Goal: Information Seeking & Learning: Learn about a topic

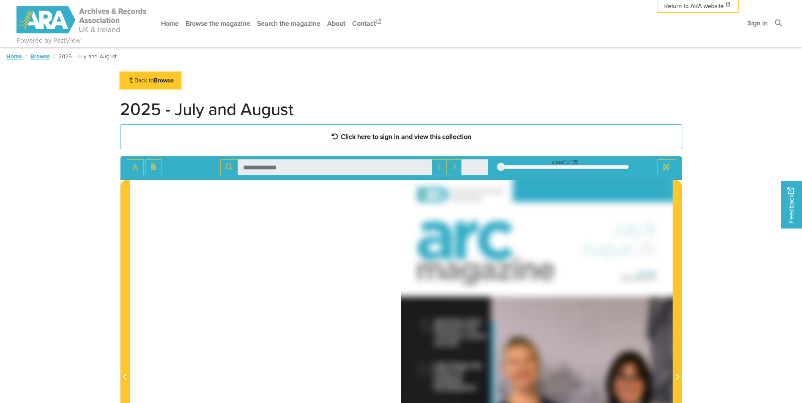
click at [164, 80] on strong "Browse" at bounding box center [164, 80] width 20 height 8
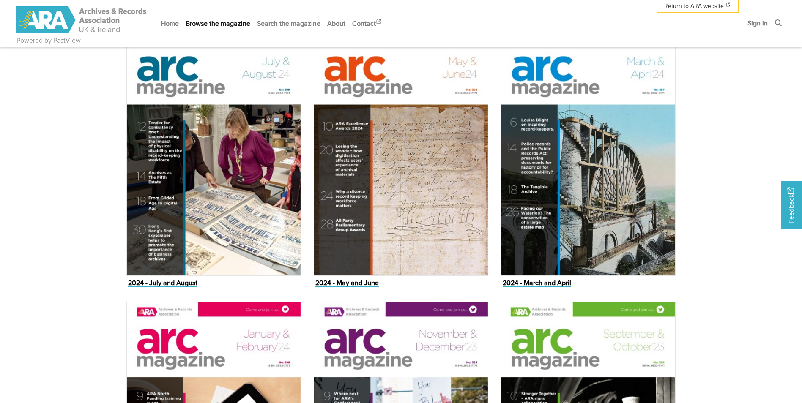
scroll to position [972, 0]
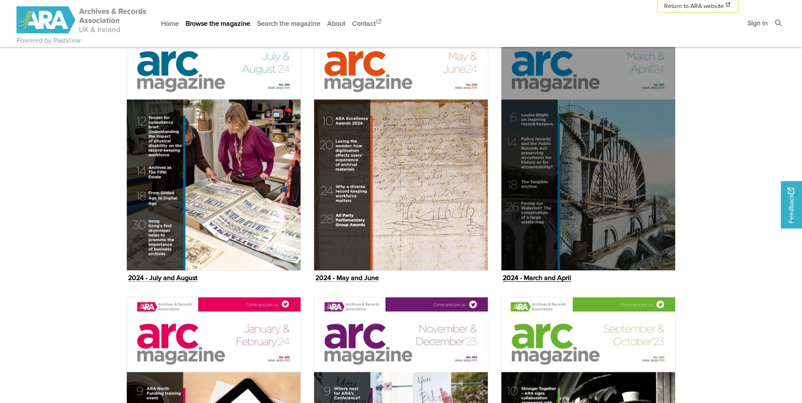
click at [547, 242] on img "Issue" at bounding box center [588, 148] width 175 height 246
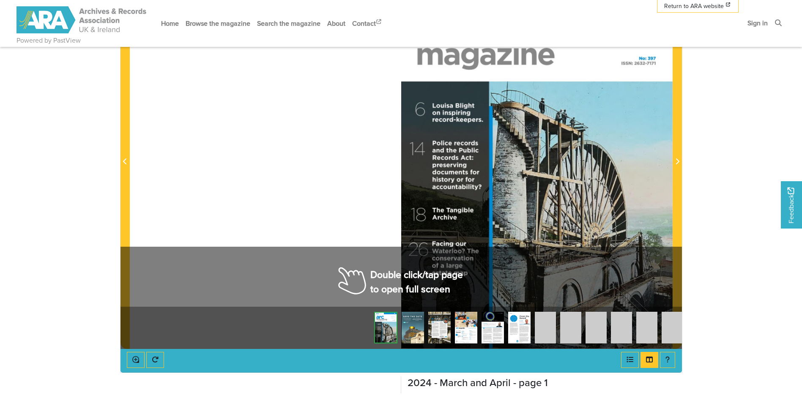
scroll to position [211, 0]
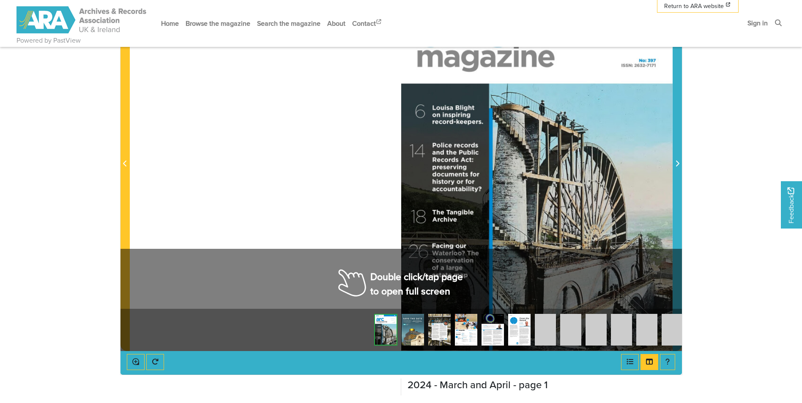
click at [679, 162] on span "Next Page" at bounding box center [677, 164] width 8 height 10
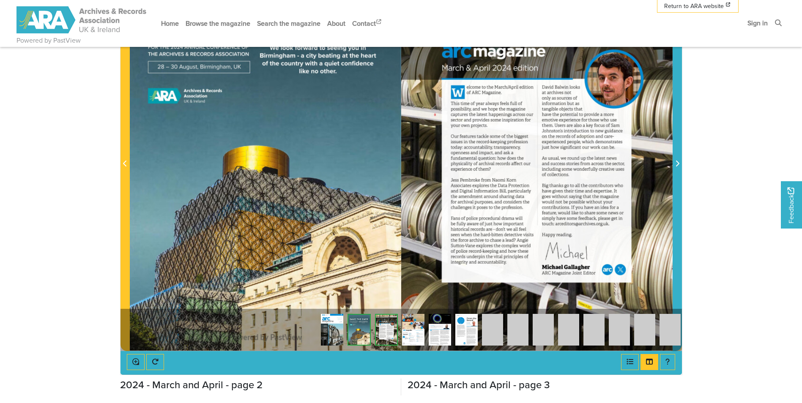
click at [679, 162] on span "Next Page" at bounding box center [677, 164] width 8 height 10
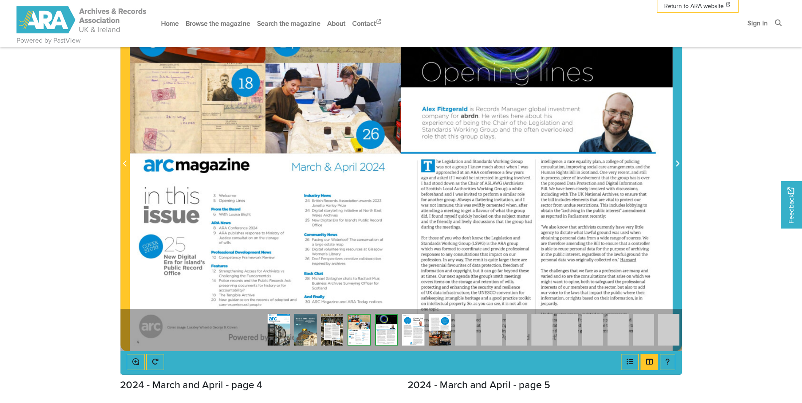
click at [679, 162] on span "Next Page" at bounding box center [677, 164] width 8 height 10
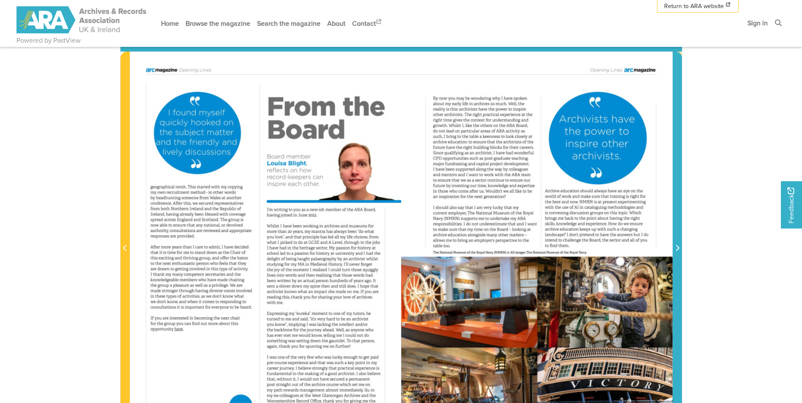
scroll to position [169, 0]
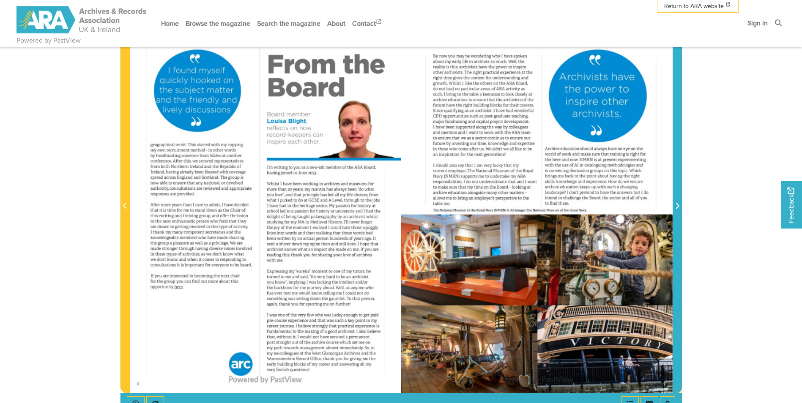
click at [678, 208] on icon "Next Page" at bounding box center [677, 205] width 4 height 7
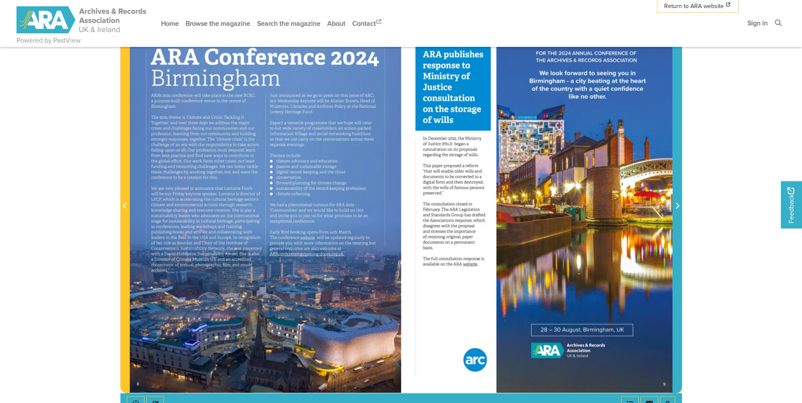
click at [678, 208] on icon "Next Page" at bounding box center [677, 205] width 4 height 7
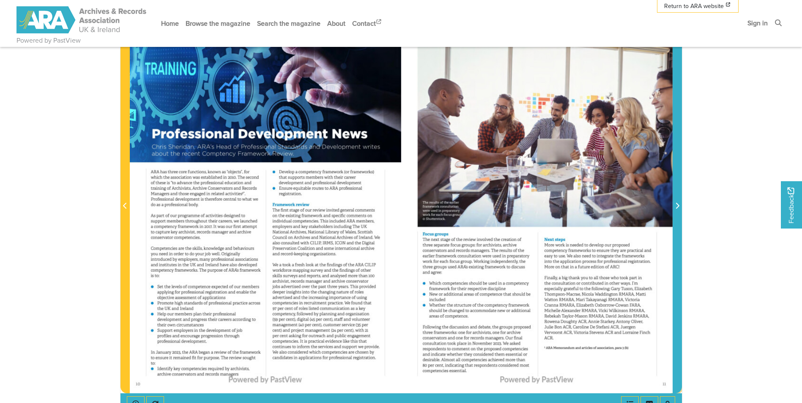
click at [678, 208] on icon "Next Page" at bounding box center [677, 205] width 4 height 7
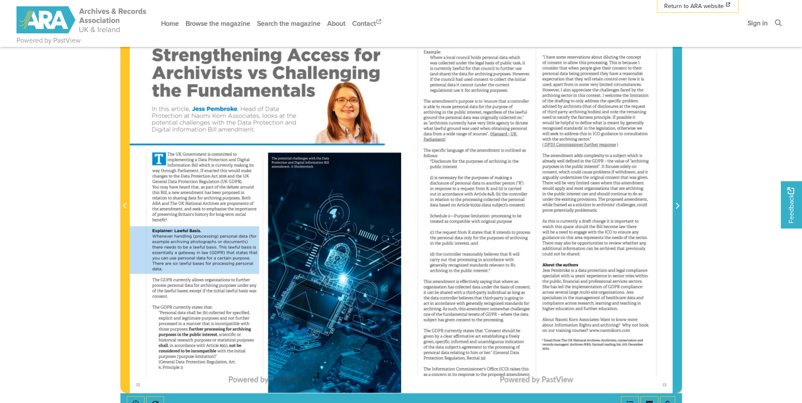
click at [678, 208] on icon "Next Page" at bounding box center [677, 205] width 4 height 7
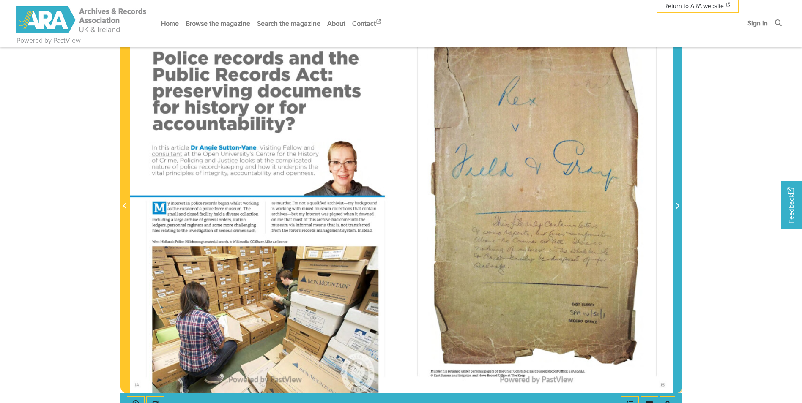
click at [678, 208] on icon "Next Page" at bounding box center [677, 205] width 4 height 7
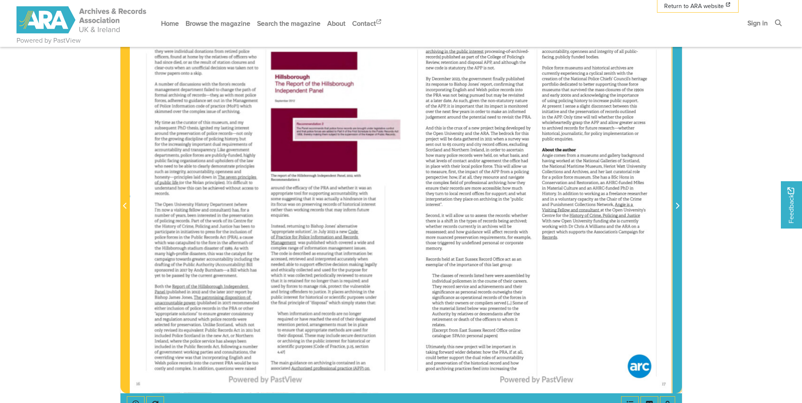
click at [678, 208] on icon "Next Page" at bounding box center [677, 205] width 4 height 7
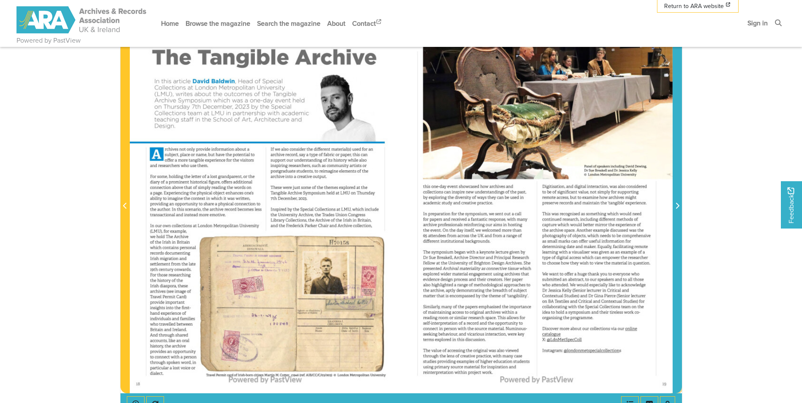
click at [678, 208] on icon "Next Page" at bounding box center [677, 205] width 4 height 7
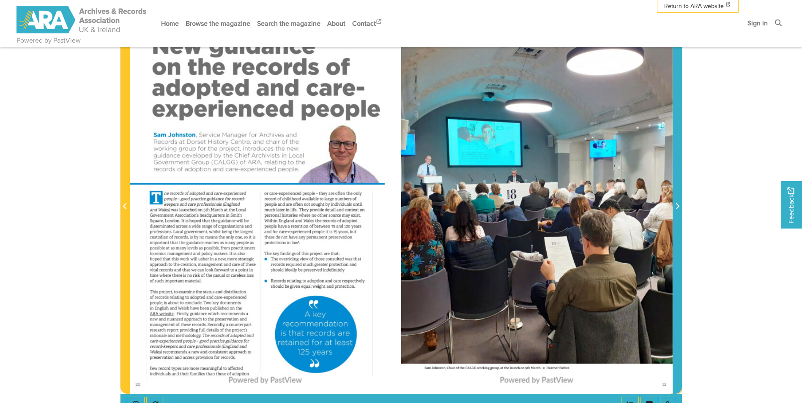
scroll to position [169, 0]
click at [676, 207] on icon "Next Page" at bounding box center [677, 205] width 4 height 7
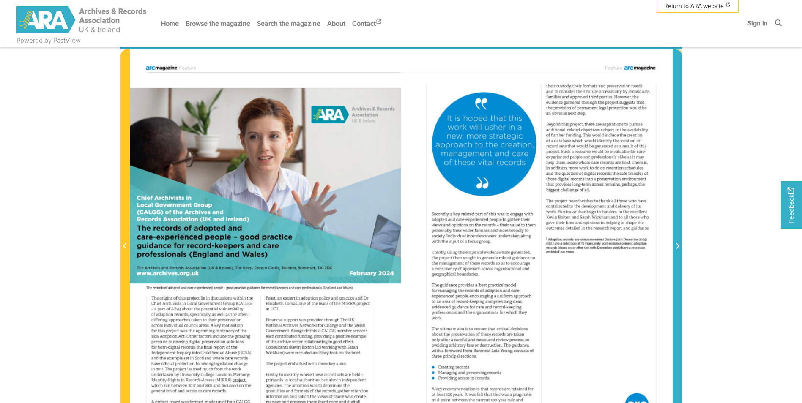
scroll to position [127, 0]
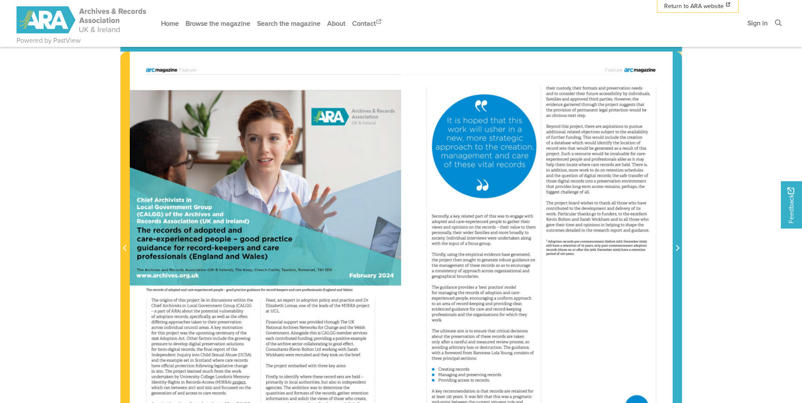
click at [678, 242] on span "Next Page" at bounding box center [677, 243] width 8 height 383
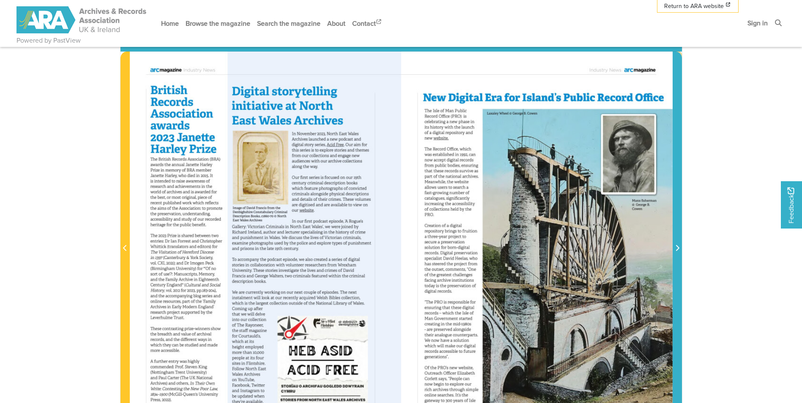
click at [678, 242] on span "Next Page" at bounding box center [677, 243] width 8 height 383
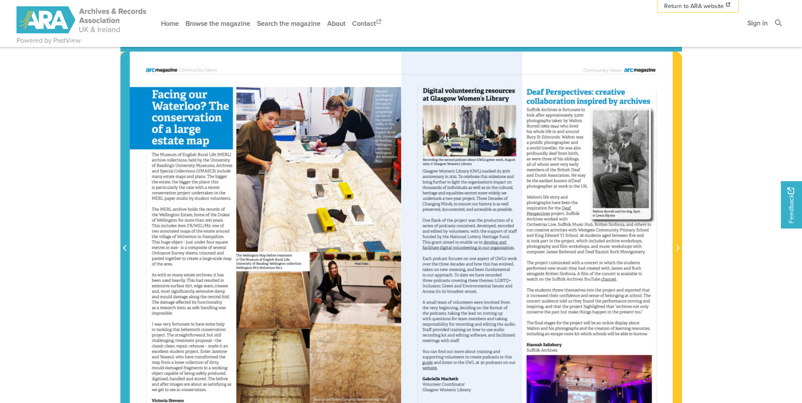
click at [121, 249] on span "Previous Page" at bounding box center [125, 248] width 8 height 10
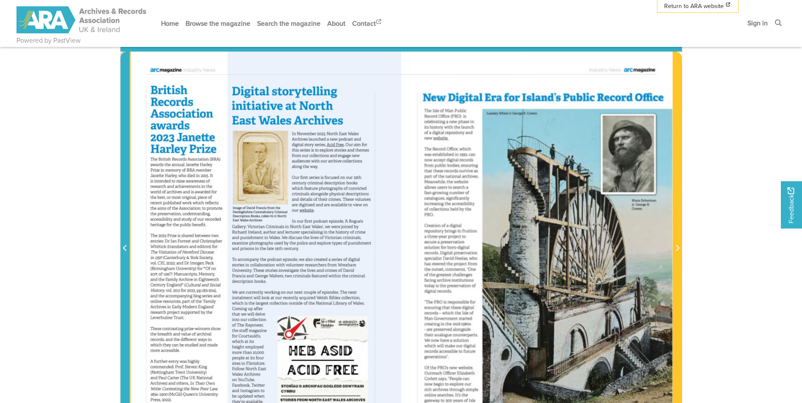
click at [121, 249] on span "Previous Page" at bounding box center [125, 248] width 8 height 10
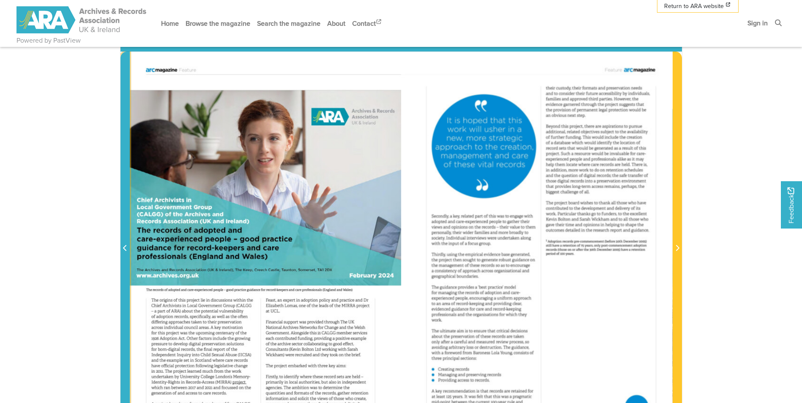
click at [121, 249] on span "Previous Page" at bounding box center [125, 248] width 8 height 10
click at [123, 249] on icon "Previous Page" at bounding box center [125, 248] width 4 height 7
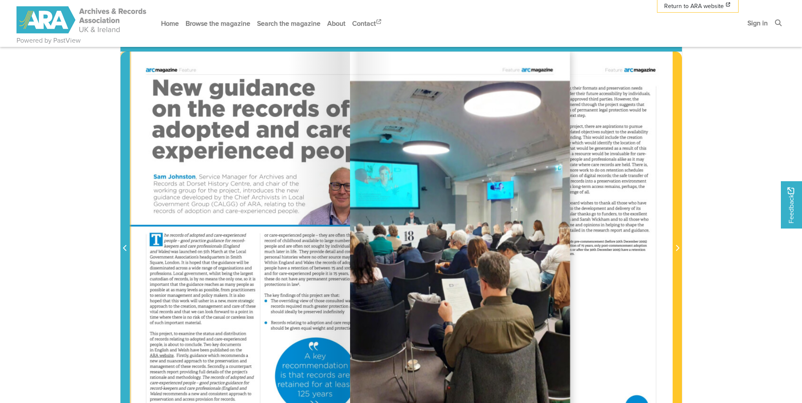
click at [123, 249] on icon "Previous Page" at bounding box center [125, 248] width 4 height 7
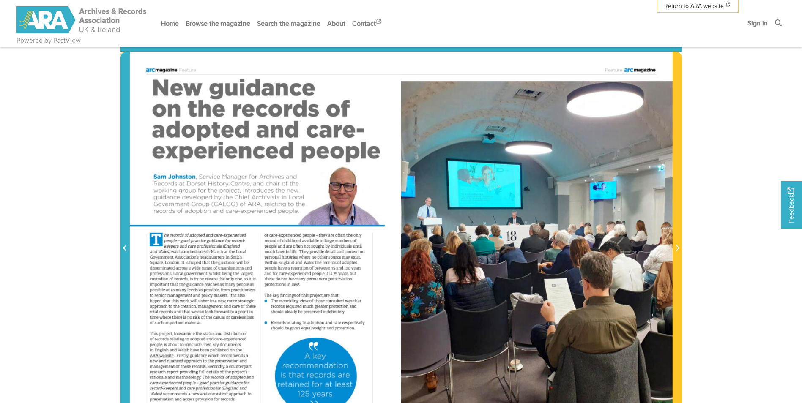
click at [125, 249] on icon "Previous Page" at bounding box center [125, 248] width 4 height 7
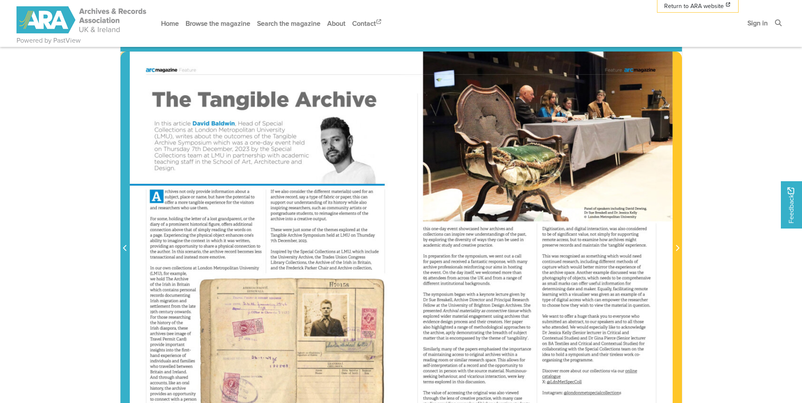
click at [125, 249] on icon "Previous Page" at bounding box center [125, 248] width 4 height 7
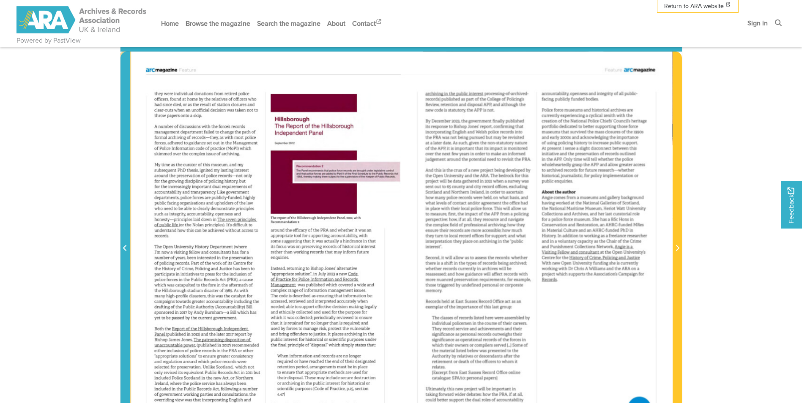
click at [125, 248] on icon "Previous Page" at bounding box center [125, 248] width 4 height 7
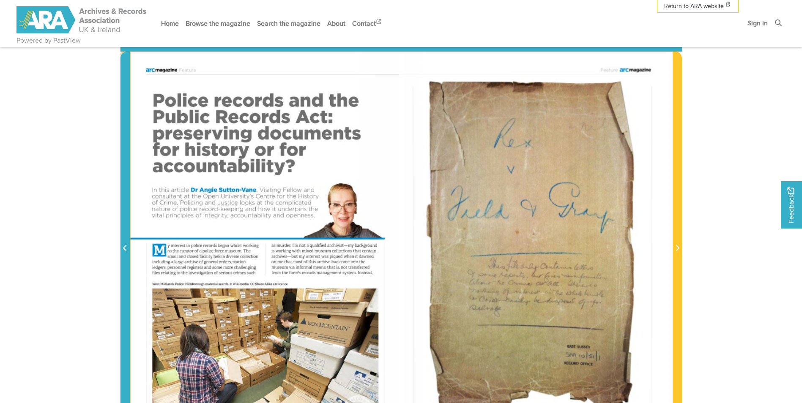
click at [125, 248] on icon "Previous Page" at bounding box center [125, 248] width 4 height 7
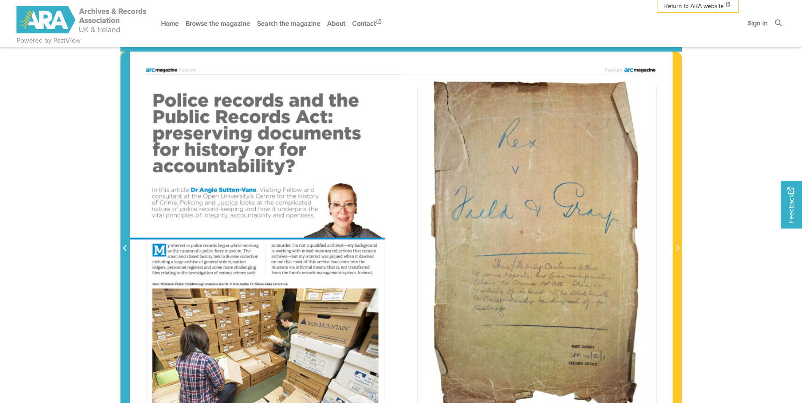
click at [125, 248] on icon "Previous Page" at bounding box center [125, 248] width 4 height 7
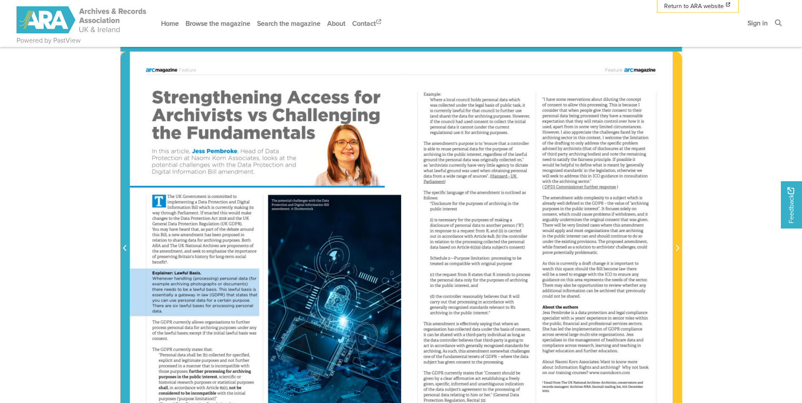
click at [125, 248] on icon "Previous Page" at bounding box center [125, 248] width 4 height 7
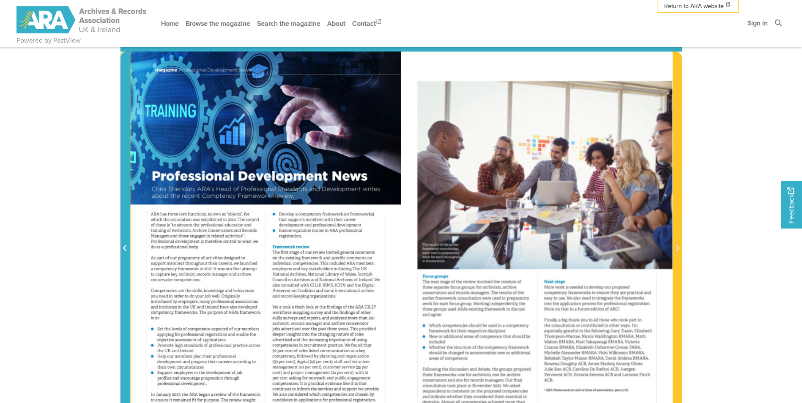
click at [125, 248] on icon "Previous Page" at bounding box center [125, 248] width 4 height 7
click at [123, 249] on icon "Previous Page" at bounding box center [124, 248] width 3 height 6
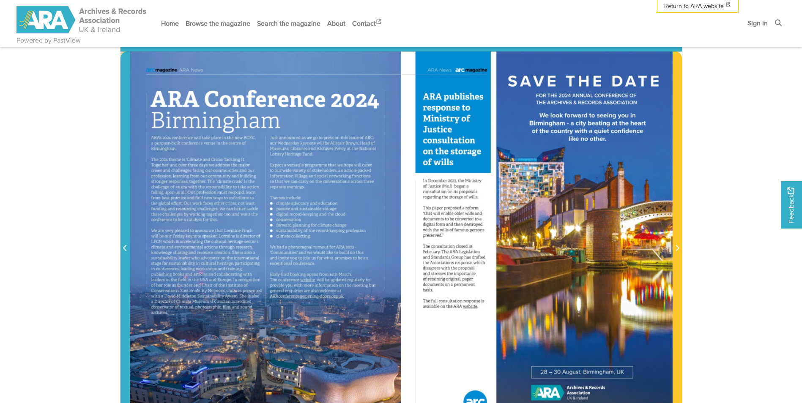
click at [122, 249] on span "Previous Page" at bounding box center [125, 248] width 8 height 10
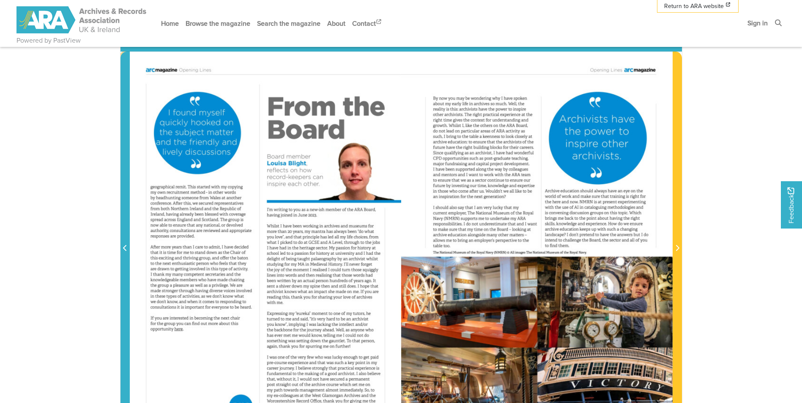
click at [122, 249] on span "Previous Page" at bounding box center [125, 248] width 8 height 10
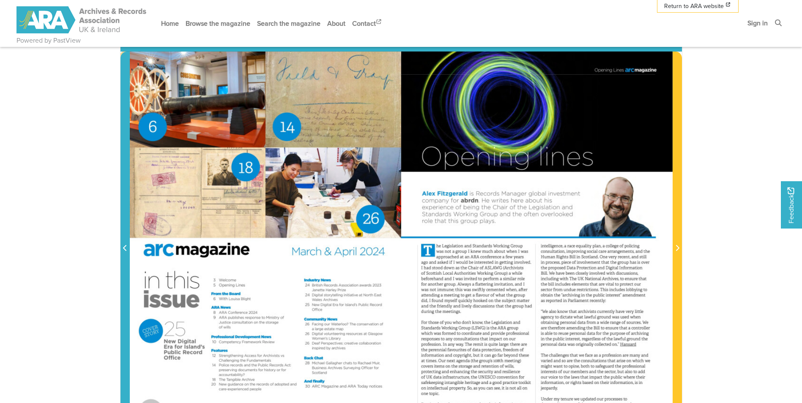
click at [122, 248] on span "Previous Page" at bounding box center [125, 248] width 8 height 10
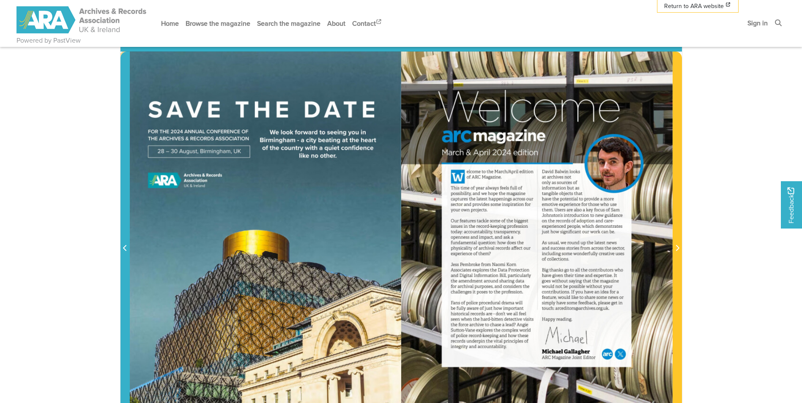
click at [123, 248] on icon "Previous Page" at bounding box center [125, 248] width 4 height 7
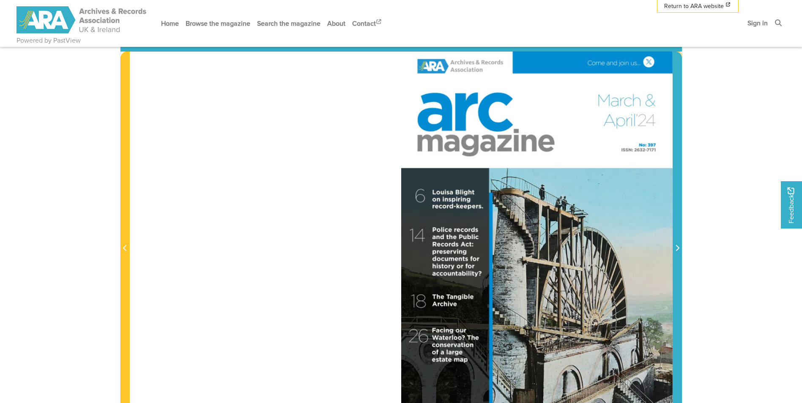
click at [679, 244] on span "Next Page" at bounding box center [677, 248] width 8 height 10
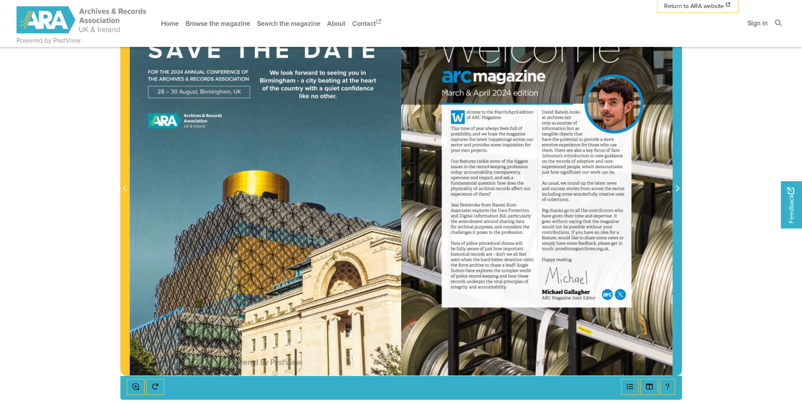
scroll to position [211, 0]
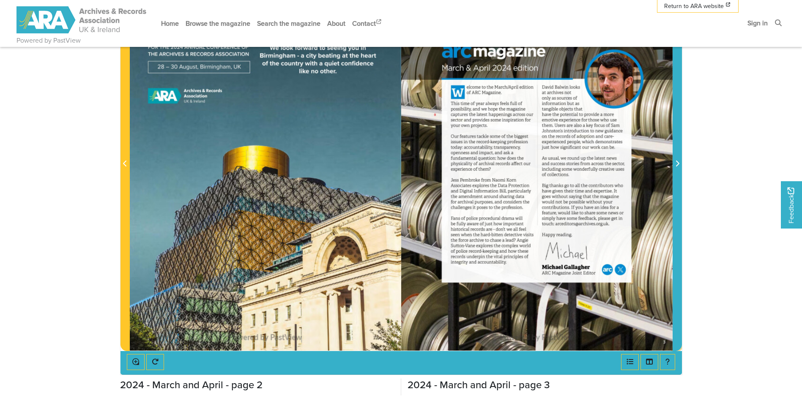
click at [677, 163] on icon "Next Page" at bounding box center [677, 164] width 3 height 6
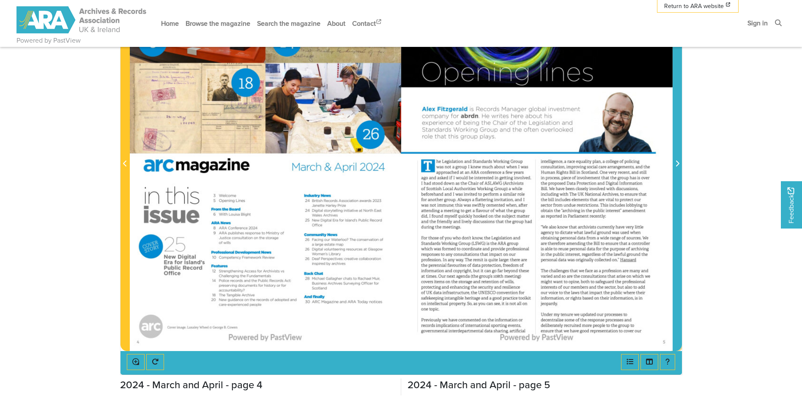
click at [677, 163] on icon "Next Page" at bounding box center [677, 164] width 3 height 6
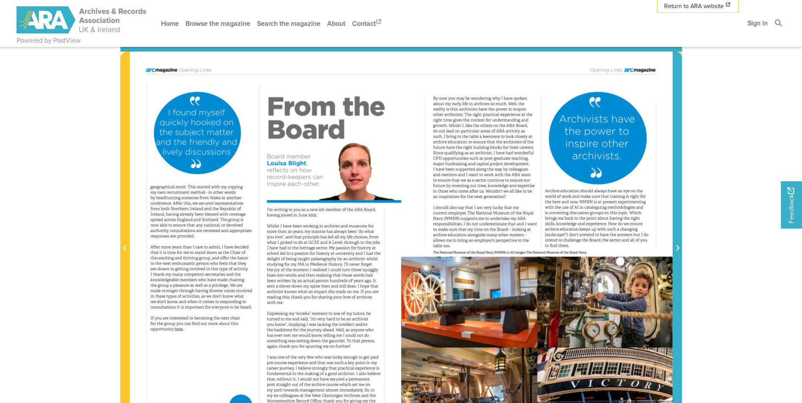
scroll to position [169, 0]
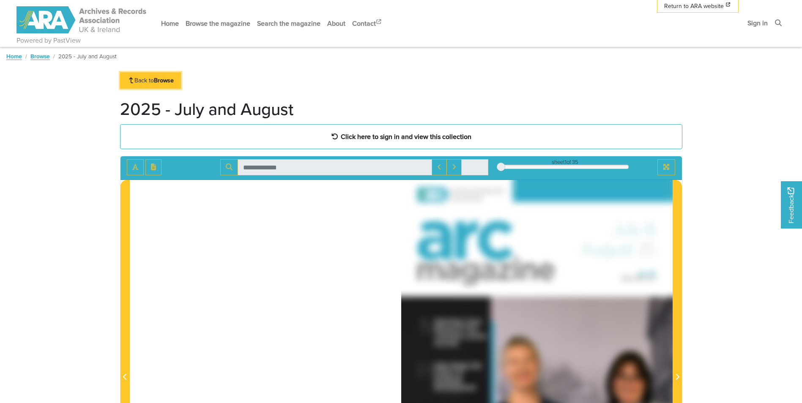
drag, startPoint x: 137, startPoint y: 79, endPoint x: 141, endPoint y: 83, distance: 5.4
click at [137, 79] on link "Back to Browse" at bounding box center [150, 80] width 61 height 16
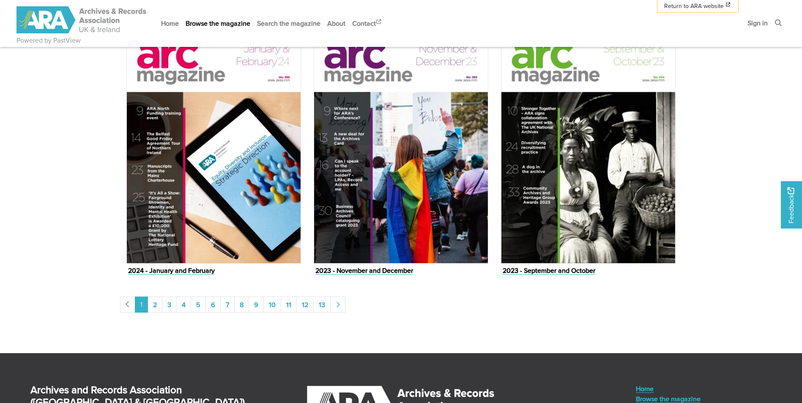
scroll to position [1268, 0]
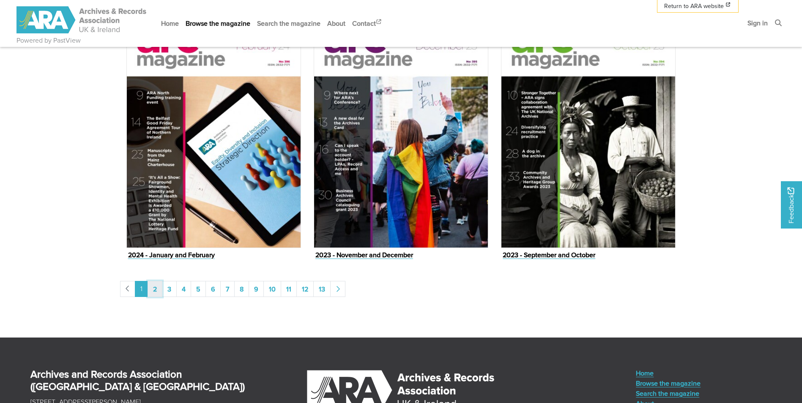
click at [155, 292] on link "2" at bounding box center [155, 289] width 15 height 16
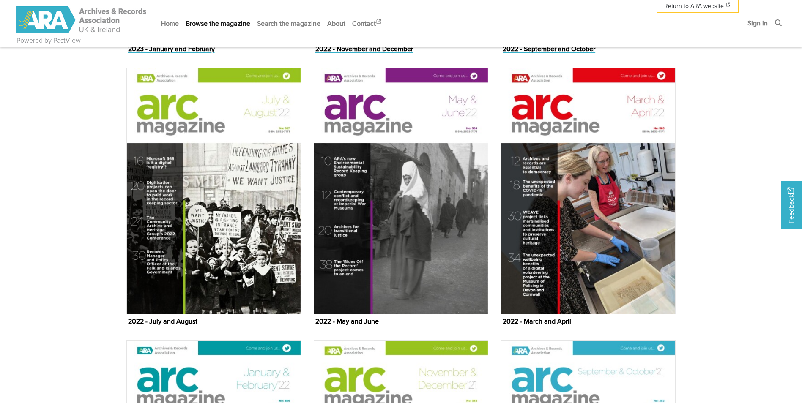
scroll to position [930, 0]
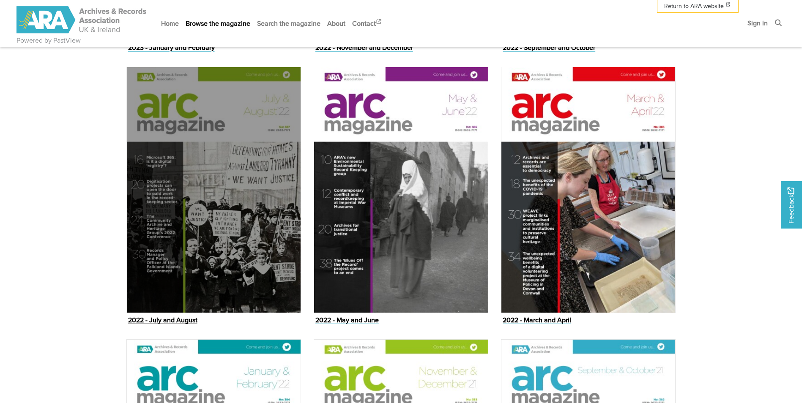
click at [170, 290] on img "Issue" at bounding box center [213, 190] width 175 height 246
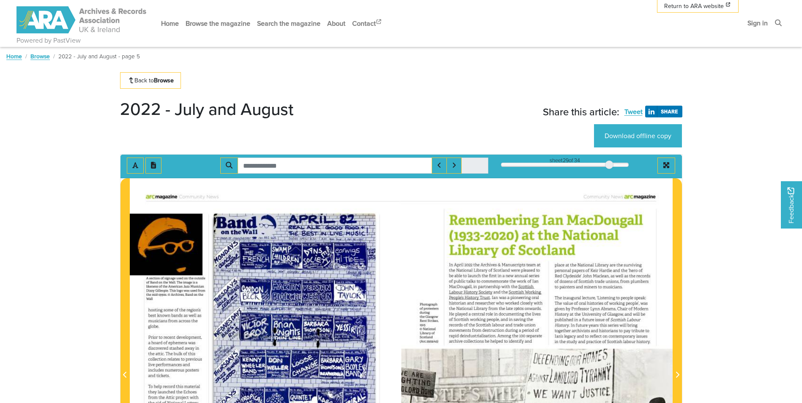
drag, startPoint x: 498, startPoint y: 167, endPoint x: 608, endPoint y: 172, distance: 110.0
click at [608, 172] on div "sheet 29 of 34 29 **" at bounding box center [565, 166] width 140 height 16
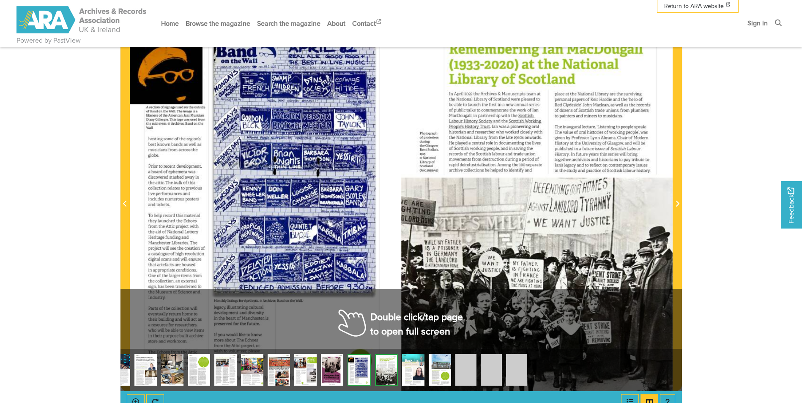
scroll to position [169, 0]
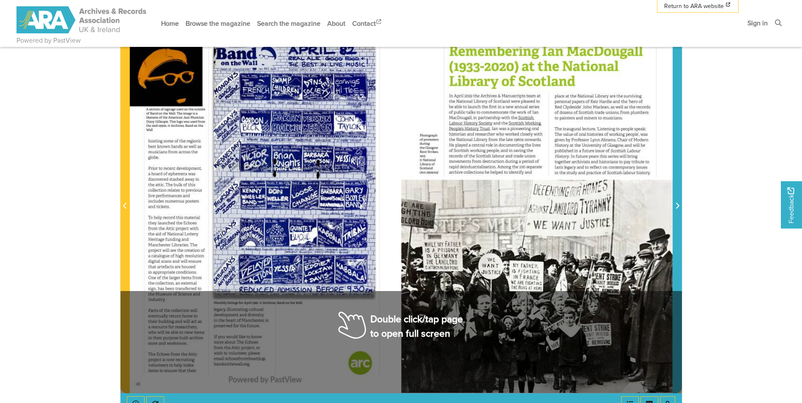
click at [677, 209] on icon "Next Page" at bounding box center [677, 205] width 4 height 7
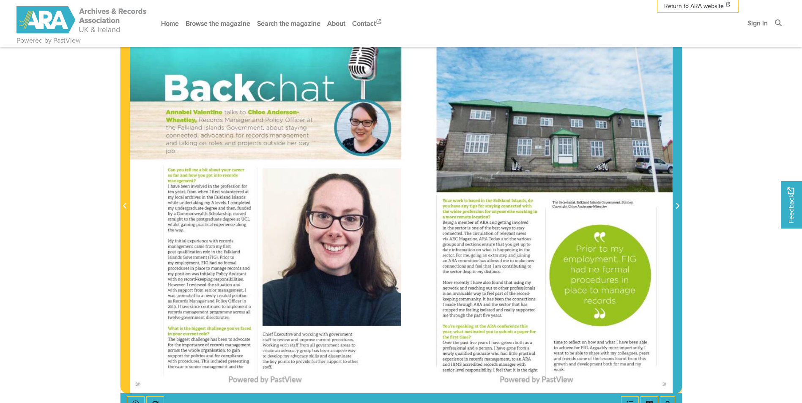
click at [675, 210] on span "Next Page" at bounding box center [677, 206] width 8 height 10
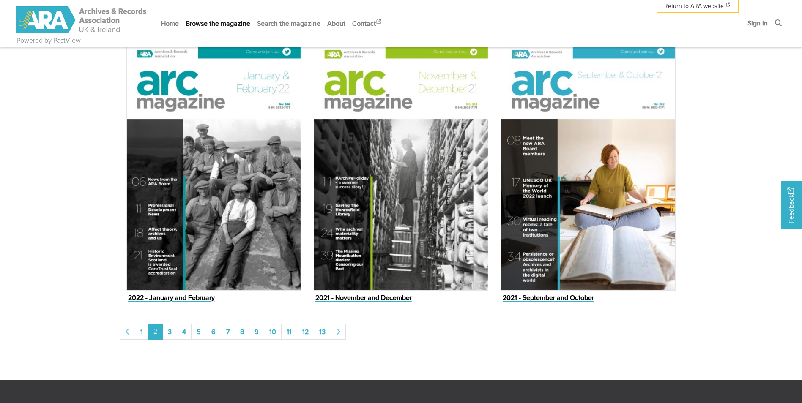
scroll to position [1226, 0]
click at [169, 331] on link "3" at bounding box center [169, 331] width 15 height 16
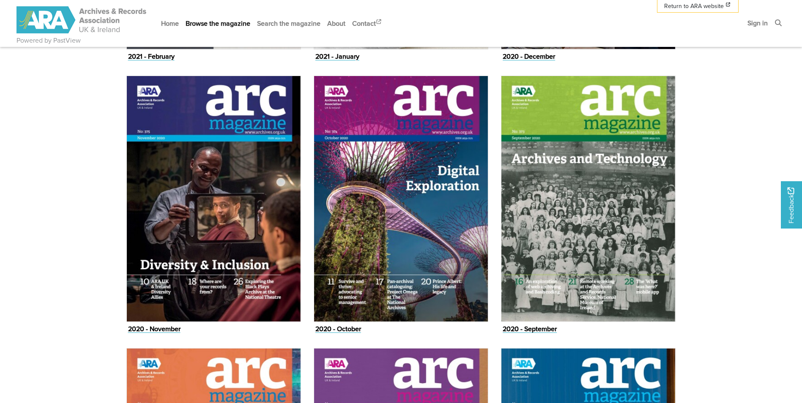
scroll to position [930, 0]
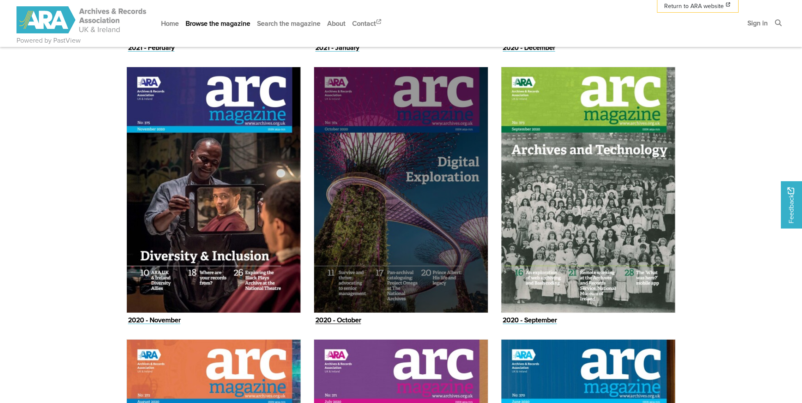
click at [366, 262] on img "Issue" at bounding box center [401, 190] width 175 height 246
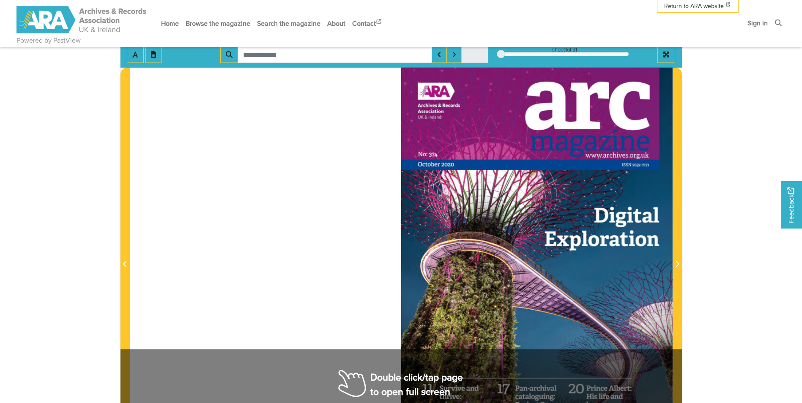
scroll to position [127, 0]
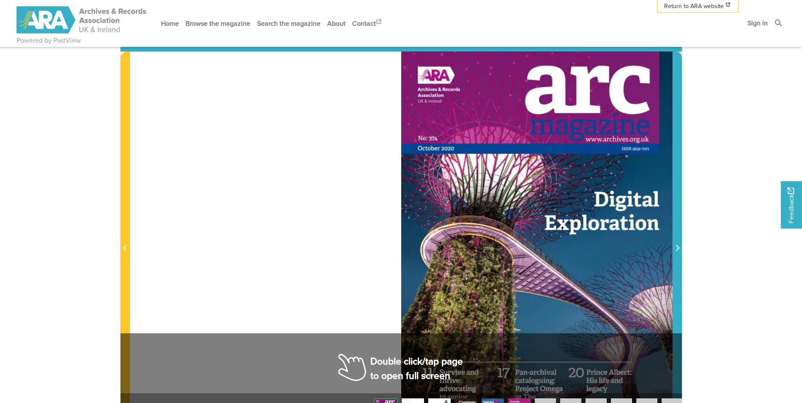
click at [676, 249] on icon "Next Page" at bounding box center [677, 248] width 4 height 7
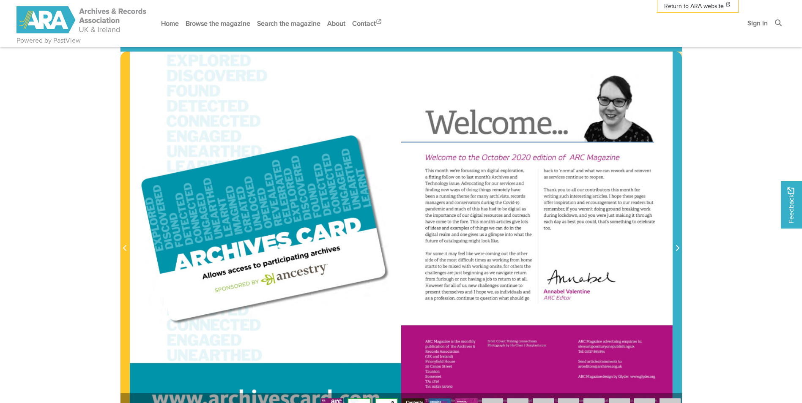
click at [676, 249] on icon "Next Page" at bounding box center [677, 248] width 4 height 7
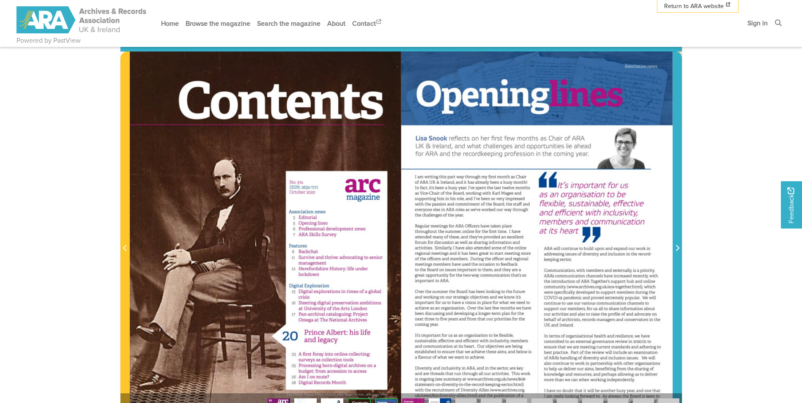
click at [676, 249] on icon "Next Page" at bounding box center [677, 248] width 4 height 7
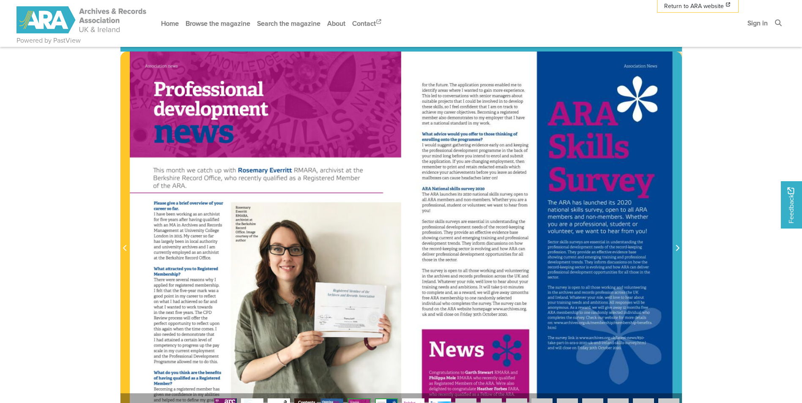
click at [676, 249] on icon "Next Page" at bounding box center [677, 248] width 4 height 7
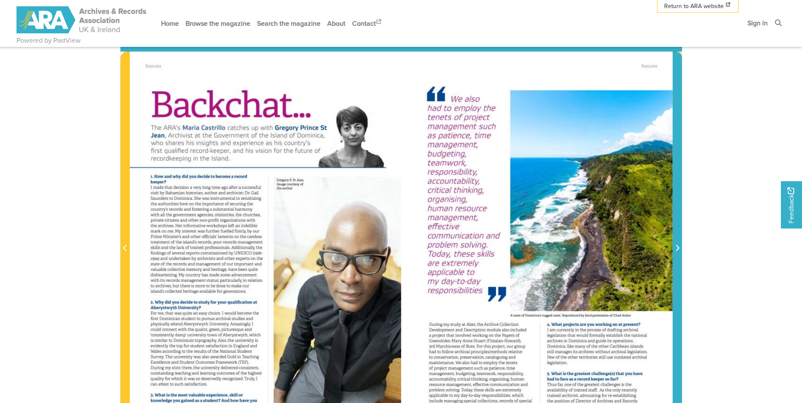
click at [676, 249] on icon "Next Page" at bounding box center [677, 248] width 4 height 7
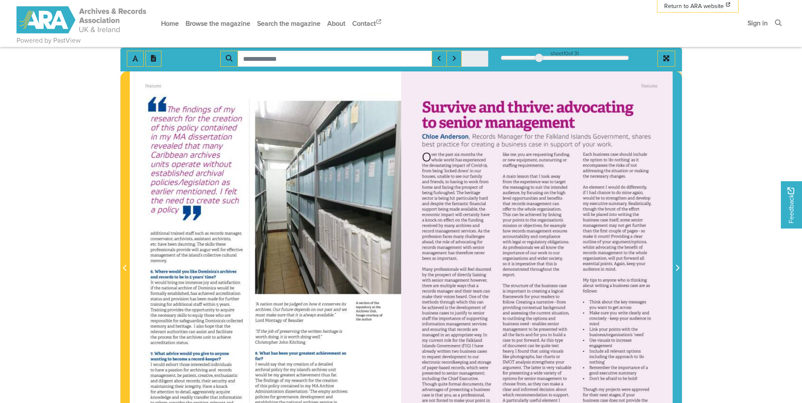
scroll to position [85, 0]
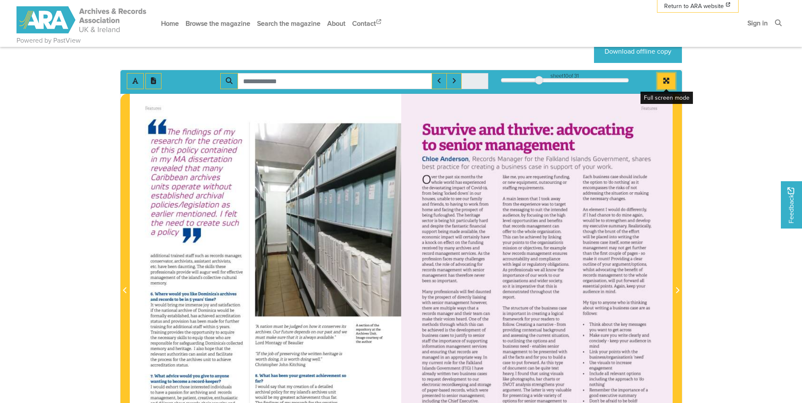
click at [665, 82] on icon "Full screen mode" at bounding box center [666, 81] width 6 height 6
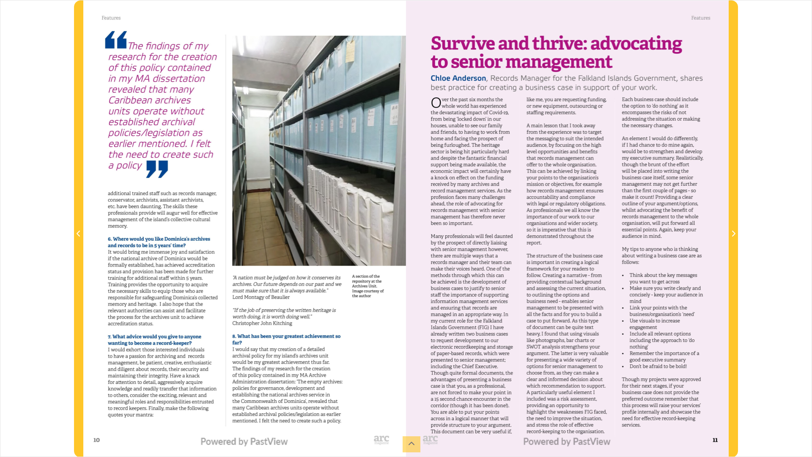
drag, startPoint x: 600, startPoint y: 304, endPoint x: 598, endPoint y: 282, distance: 21.7
click at [598, 282] on div at bounding box center [567, 228] width 323 height 457
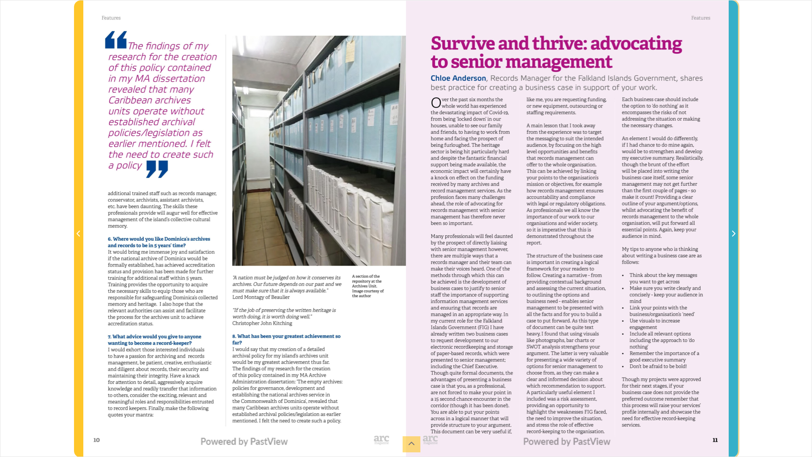
click at [734, 232] on icon "Next Page" at bounding box center [733, 233] width 4 height 7
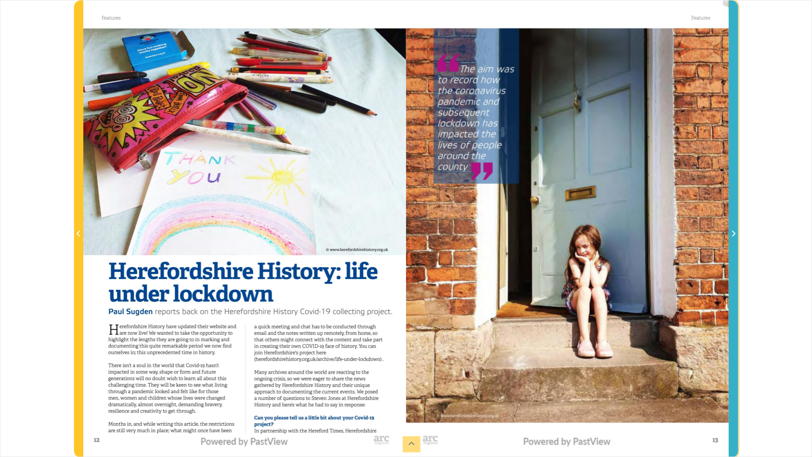
click at [722, 5] on div at bounding box center [567, 228] width 323 height 457
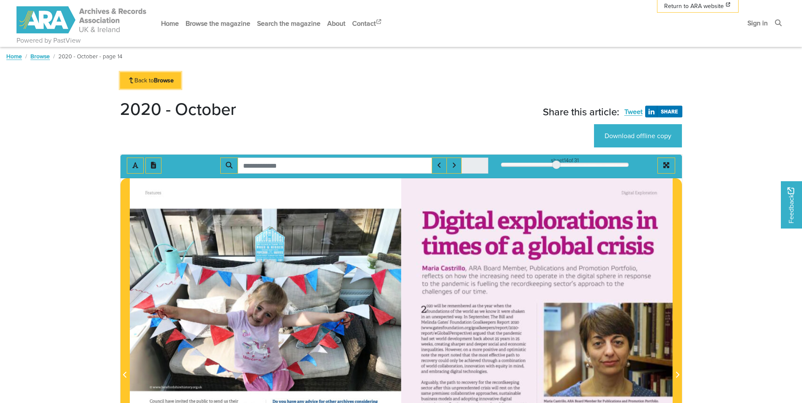
click at [158, 82] on strong "Browse" at bounding box center [164, 80] width 20 height 8
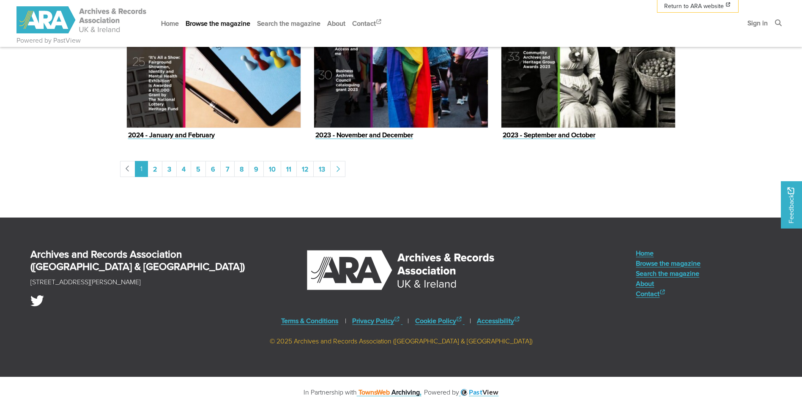
scroll to position [1391, 0]
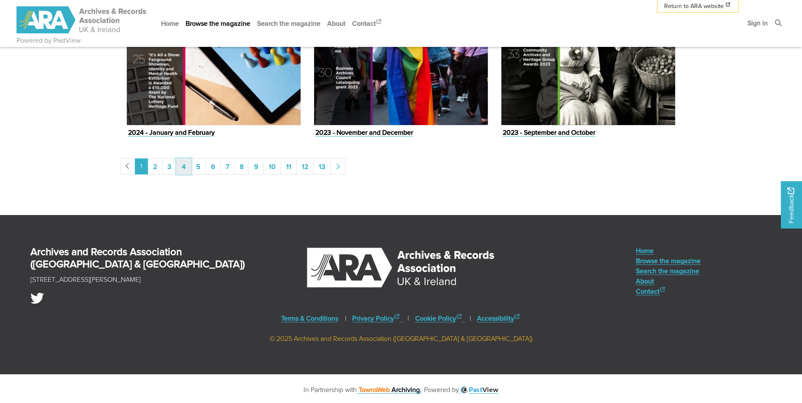
click at [186, 168] on link "4" at bounding box center [183, 167] width 15 height 16
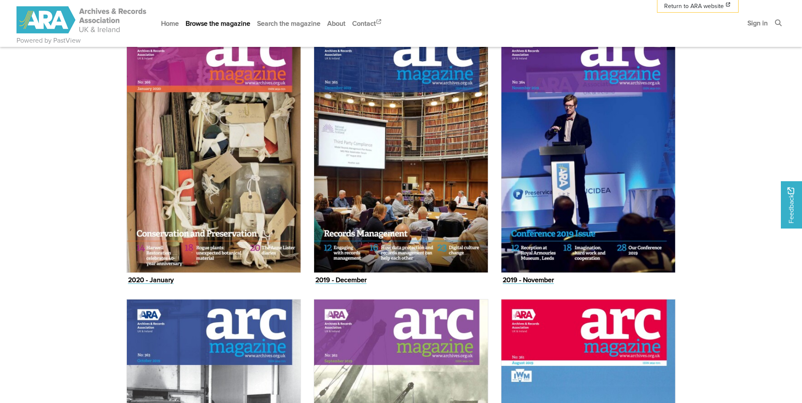
scroll to position [719, 0]
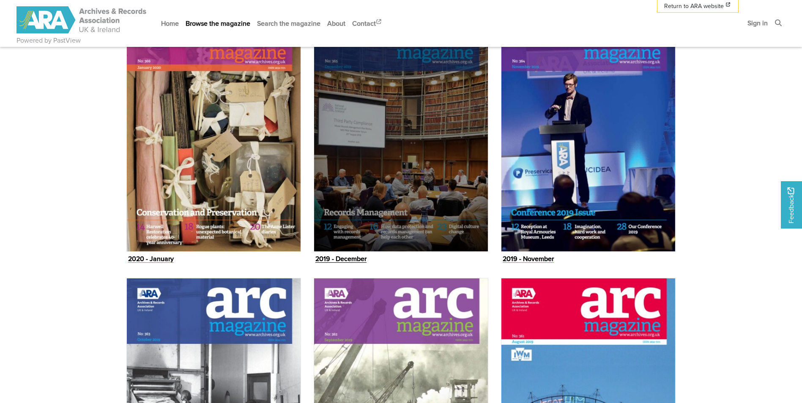
click at [355, 211] on img "Issue" at bounding box center [401, 128] width 175 height 246
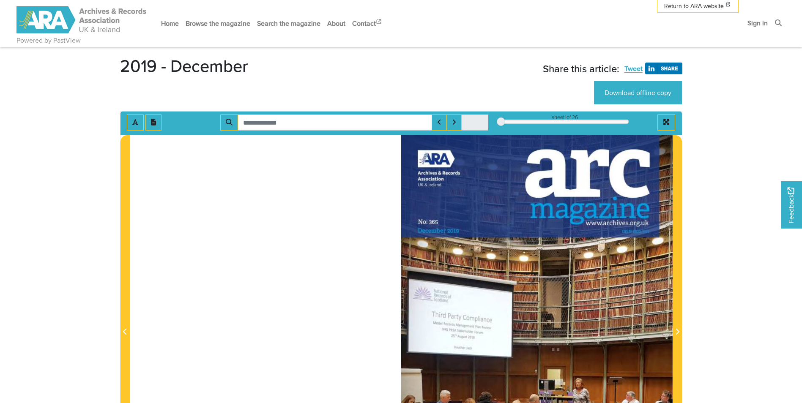
scroll to position [42, 0]
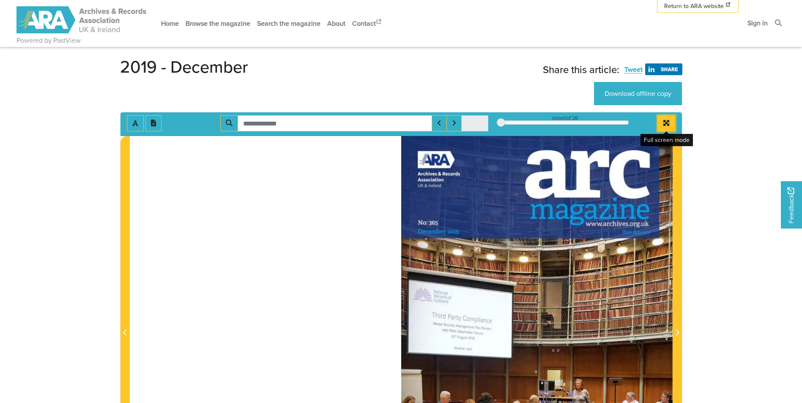
click at [667, 125] on icon "Full screen mode" at bounding box center [666, 123] width 6 height 6
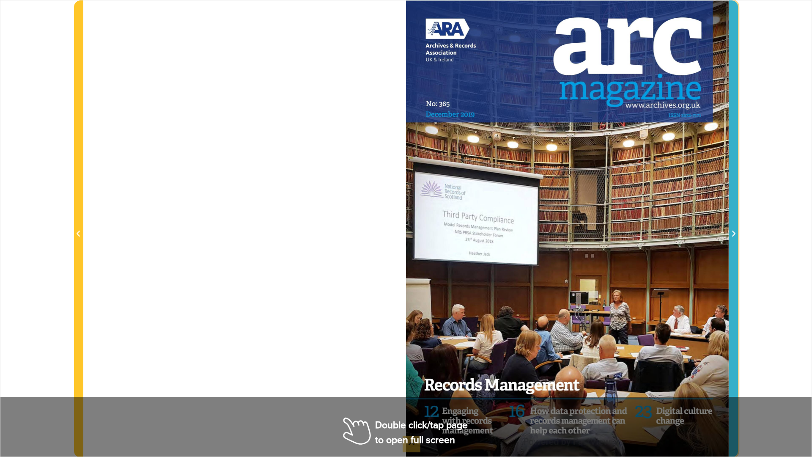
click at [732, 231] on icon "Next Page" at bounding box center [733, 233] width 3 height 6
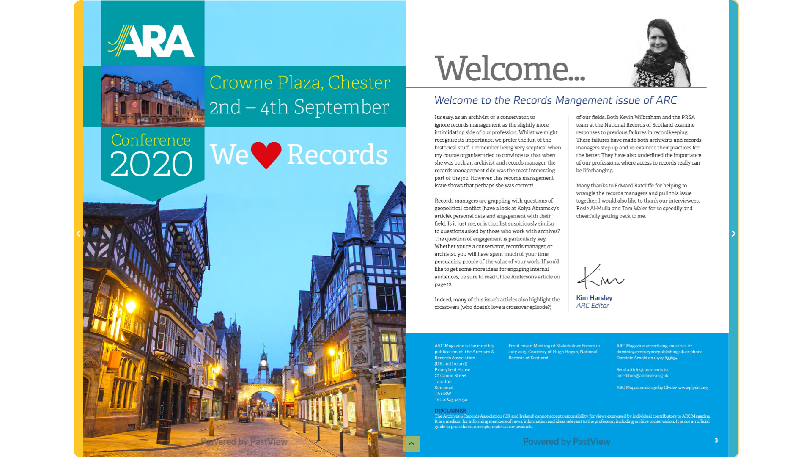
click at [732, 231] on icon "Next Page" at bounding box center [733, 233] width 3 height 6
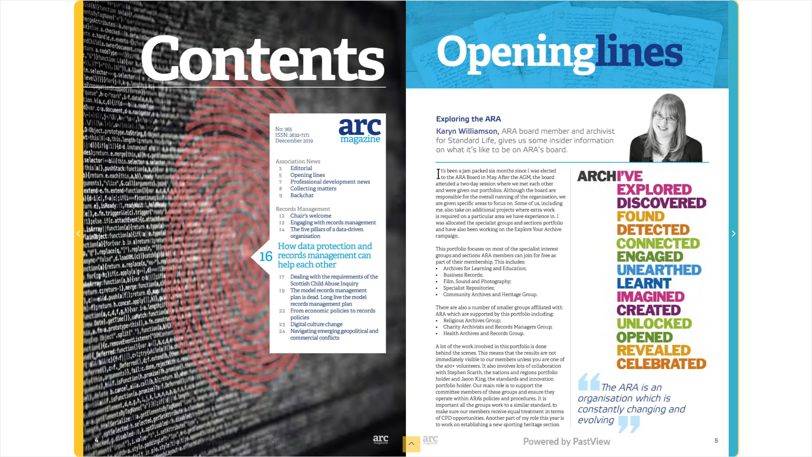
click at [732, 231] on icon "Next Page" at bounding box center [733, 233] width 3 height 6
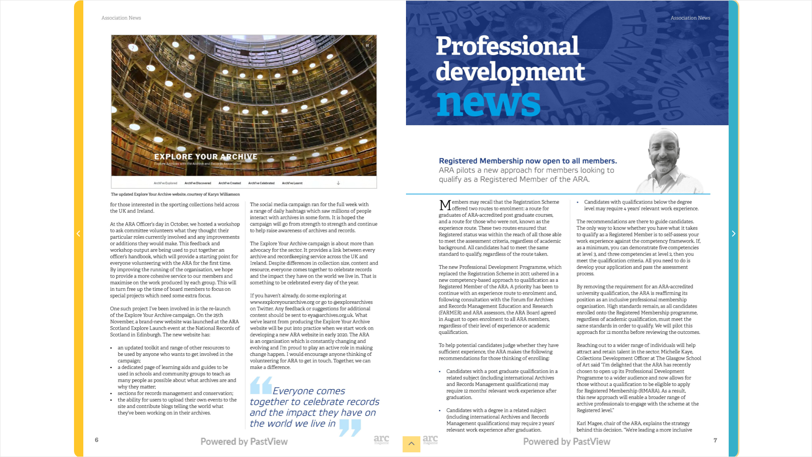
click at [732, 231] on icon "Next Page" at bounding box center [733, 233] width 3 height 6
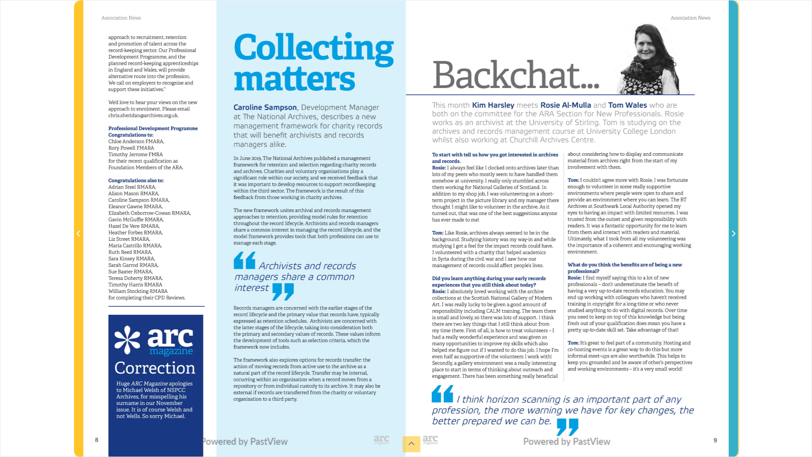
click at [732, 231] on icon "Next Page" at bounding box center [733, 233] width 3 height 6
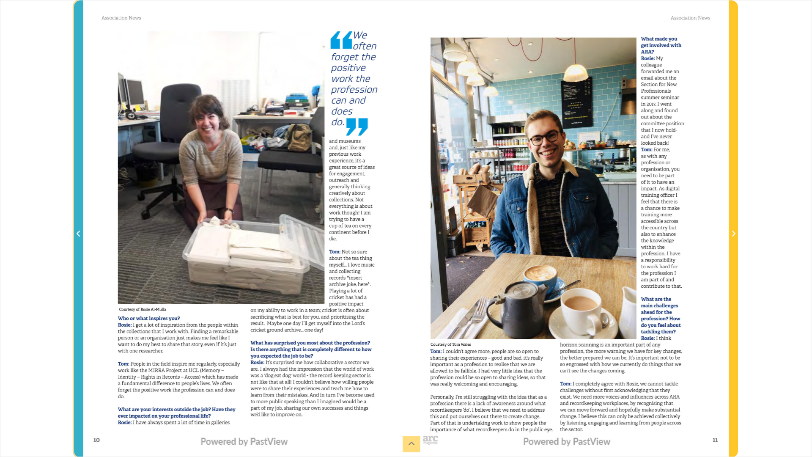
click at [79, 234] on icon "Previous Page" at bounding box center [79, 233] width 4 height 7
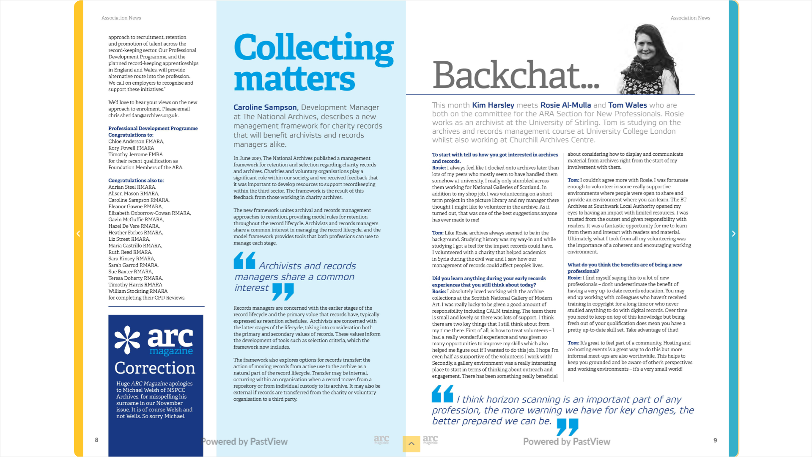
click at [735, 236] on icon "Next Page" at bounding box center [733, 233] width 4 height 7
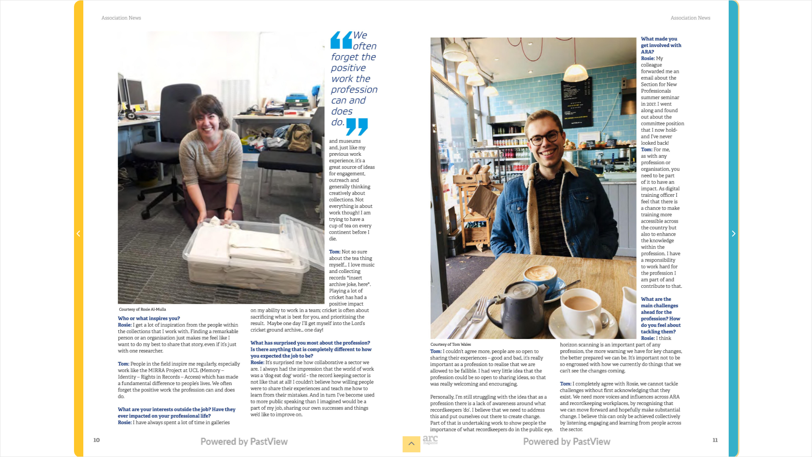
click at [735, 236] on icon "Next Page" at bounding box center [733, 233] width 4 height 7
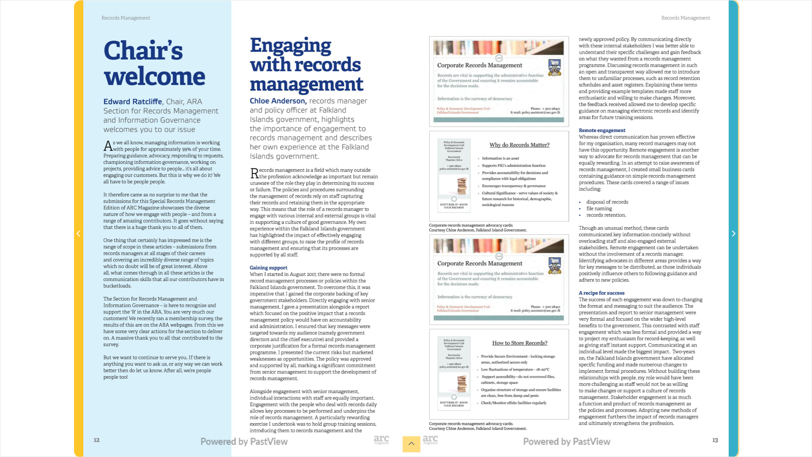
click at [732, 244] on span "Next Page" at bounding box center [733, 229] width 8 height 456
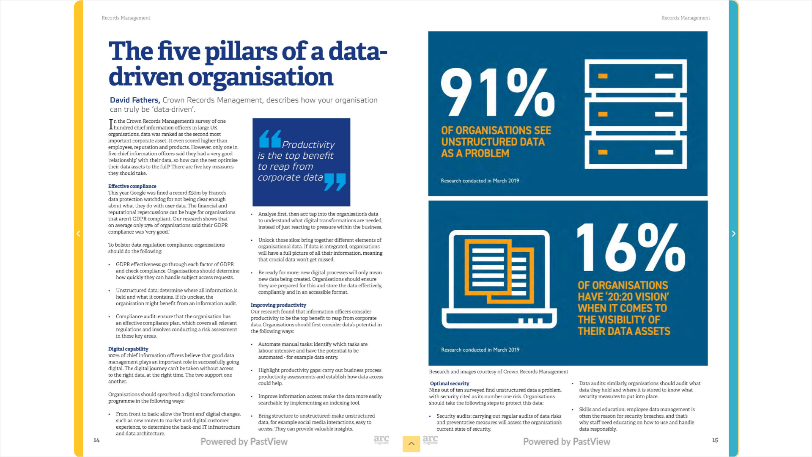
click at [735, 233] on icon "Next Page" at bounding box center [733, 233] width 3 height 6
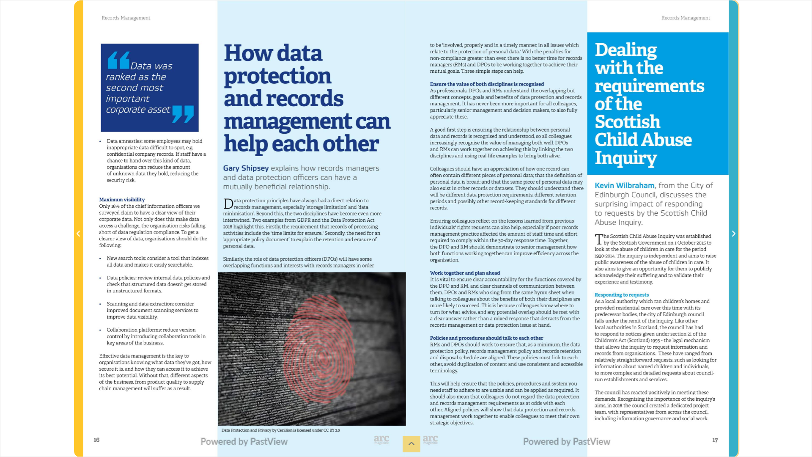
click at [732, 232] on icon "Next Page" at bounding box center [733, 233] width 4 height 7
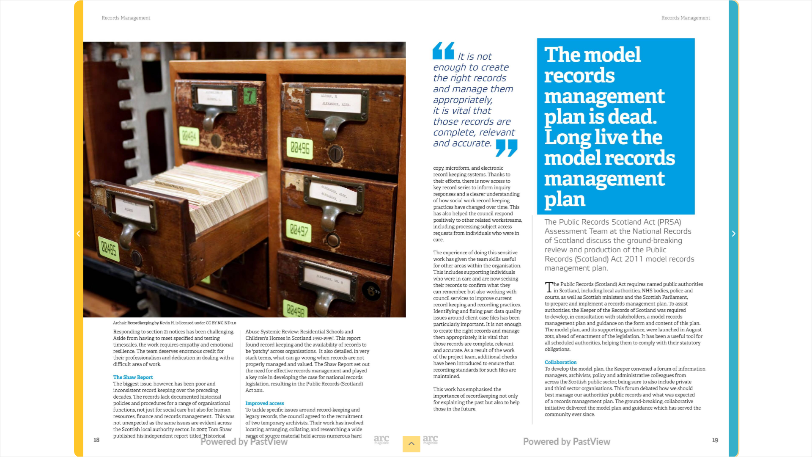
click at [733, 234] on icon "Next Page" at bounding box center [733, 233] width 4 height 7
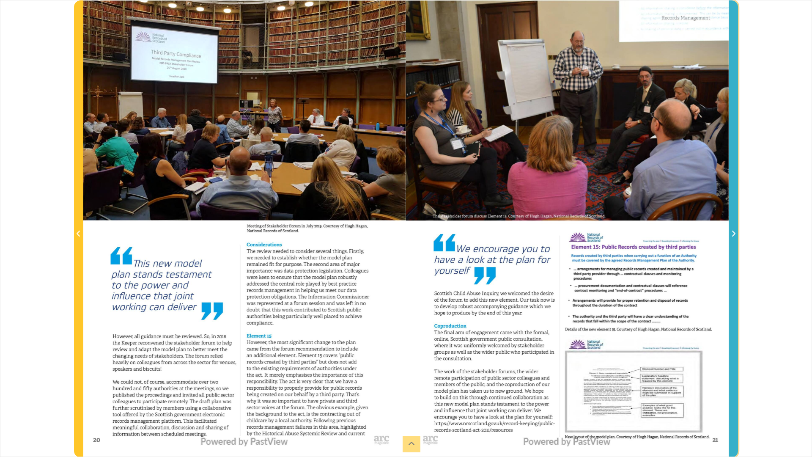
click at [733, 234] on icon "Next Page" at bounding box center [733, 233] width 4 height 7
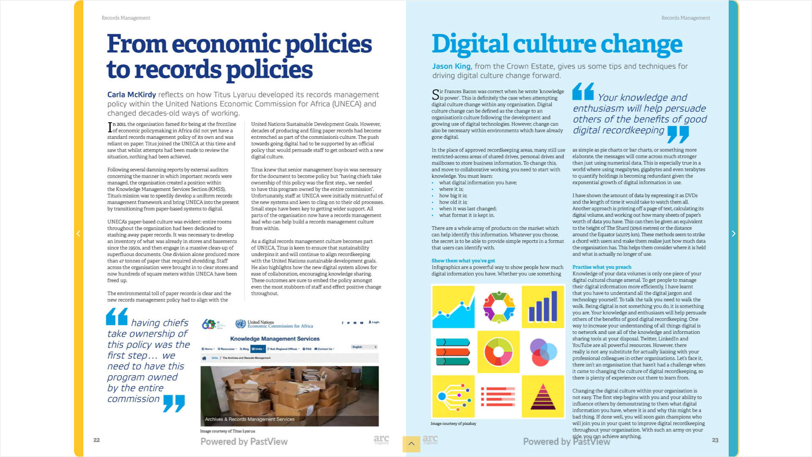
click at [733, 234] on icon "Next Page" at bounding box center [733, 233] width 4 height 7
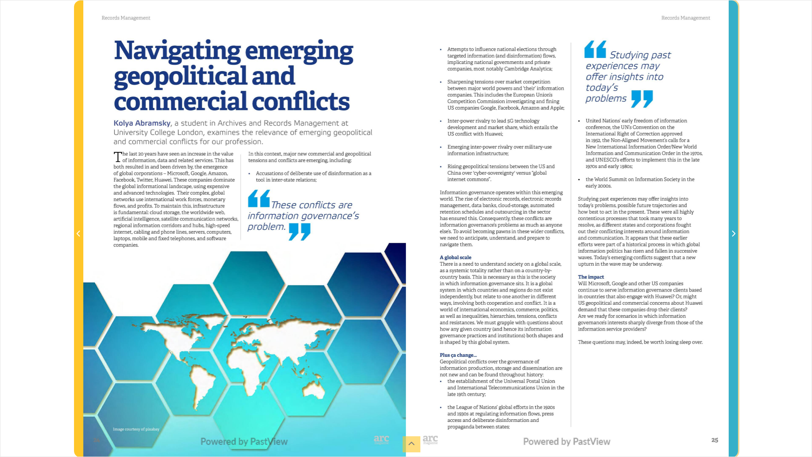
click at [733, 234] on icon "Next Page" at bounding box center [733, 233] width 4 height 7
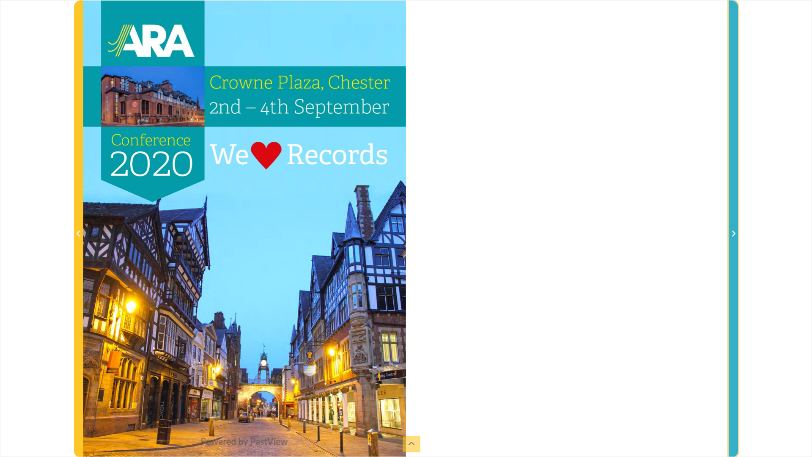
click at [733, 234] on icon "Next Page" at bounding box center [733, 233] width 4 height 7
